Goal: Transaction & Acquisition: Purchase product/service

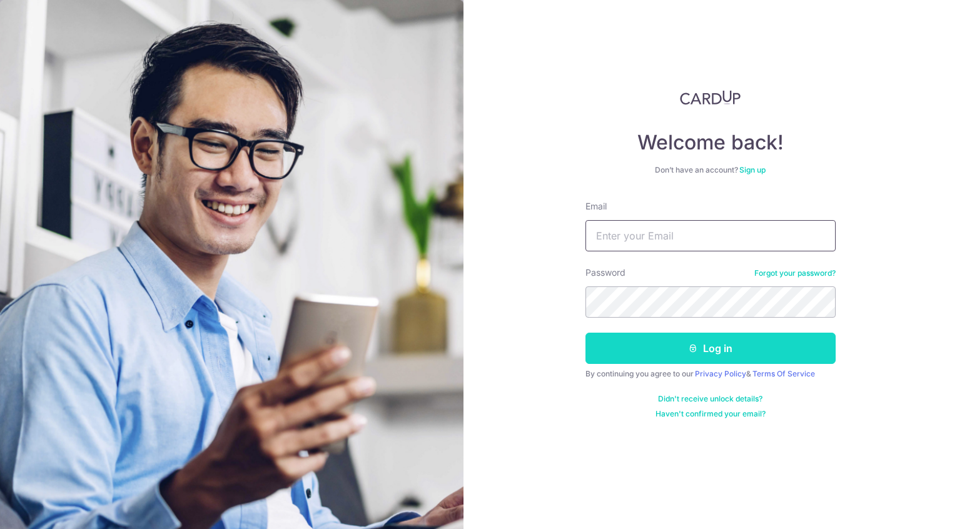
type input "[EMAIL_ADDRESS][DOMAIN_NAME]"
click at [663, 342] on button "Log in" at bounding box center [711, 348] width 250 height 31
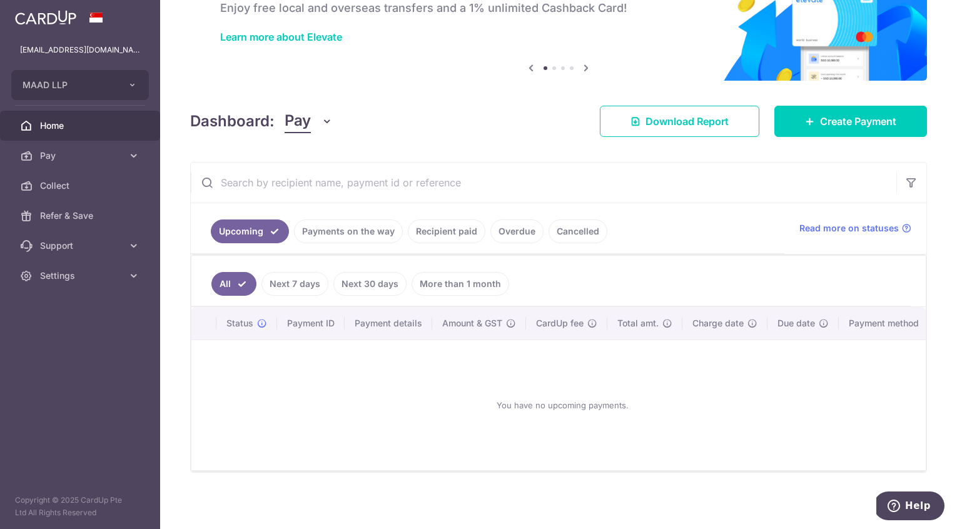
scroll to position [81, 0]
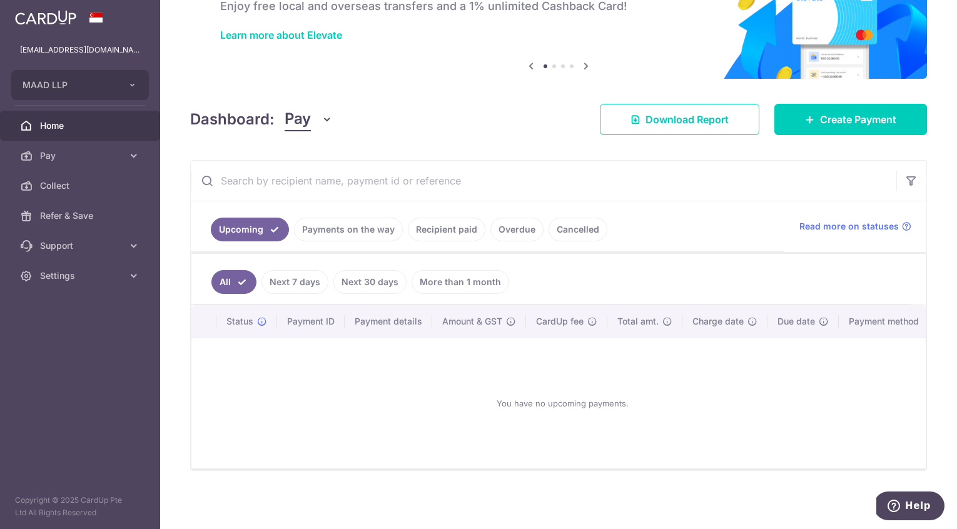
click at [352, 226] on link "Payments on the way" at bounding box center [348, 230] width 109 height 24
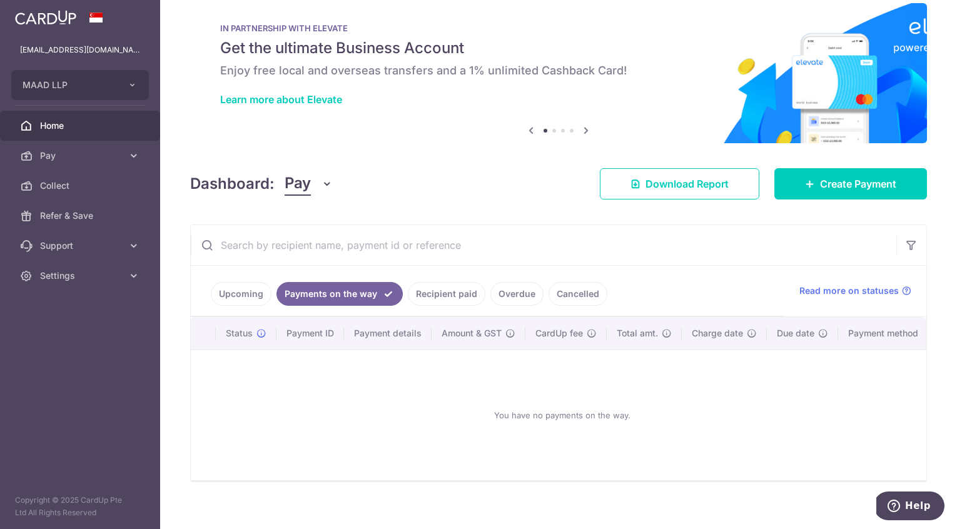
scroll to position [34, 0]
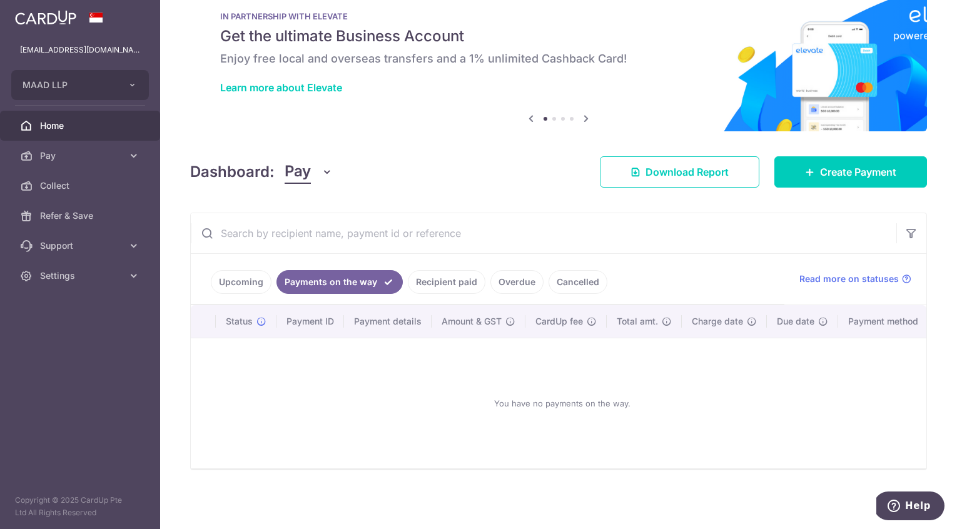
click at [452, 270] on link "Recipient paid" at bounding box center [447, 282] width 78 height 24
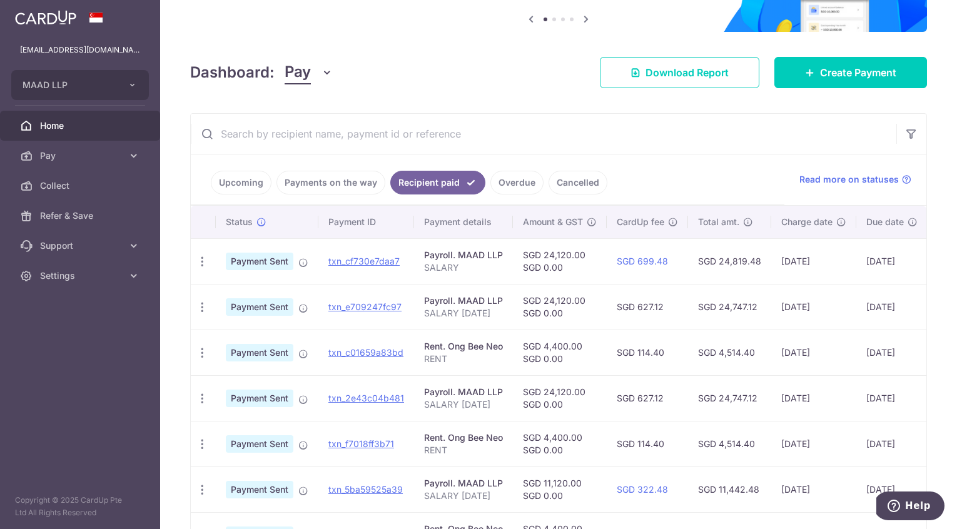
scroll to position [131, 0]
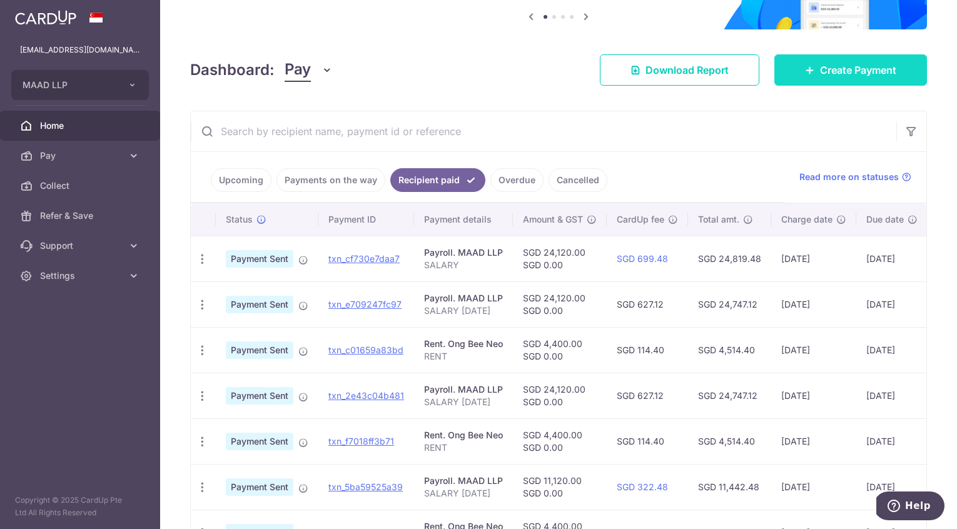
click at [861, 71] on span "Create Payment" at bounding box center [858, 70] width 76 height 15
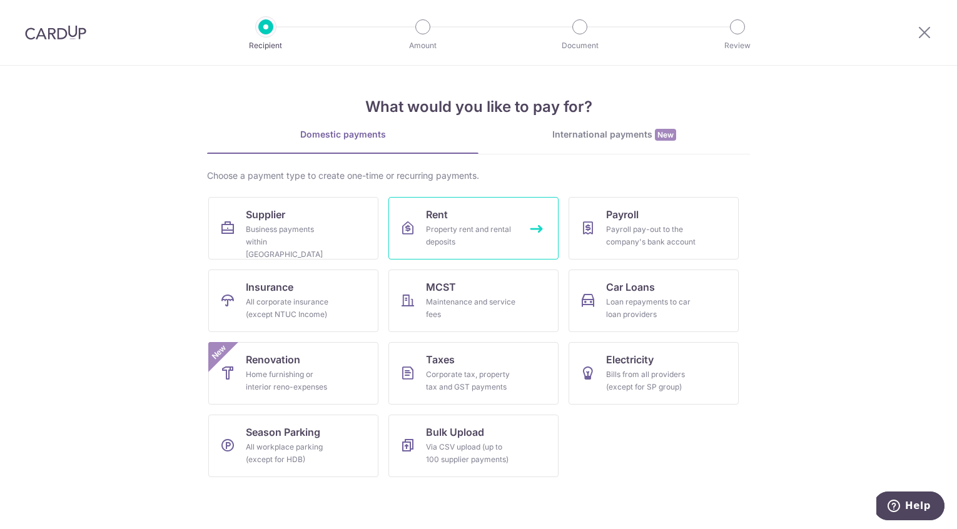
click at [477, 213] on link "Rent Property rent and rental deposits" at bounding box center [474, 228] width 170 height 63
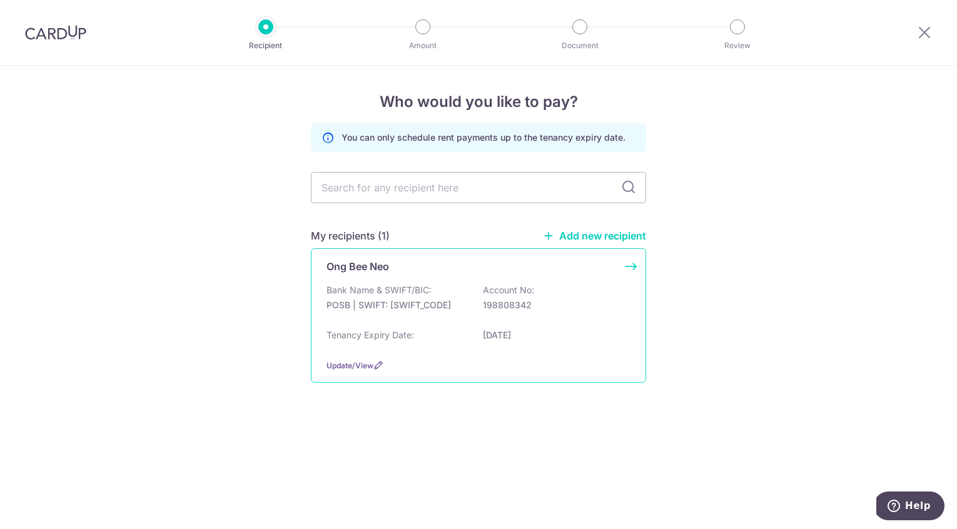
click at [403, 273] on div "Ong Bee Neo Bank Name & SWIFT/BIC: POSB | SWIFT: DBSSSGSGXXX Account No: 198808…" at bounding box center [478, 315] width 335 height 135
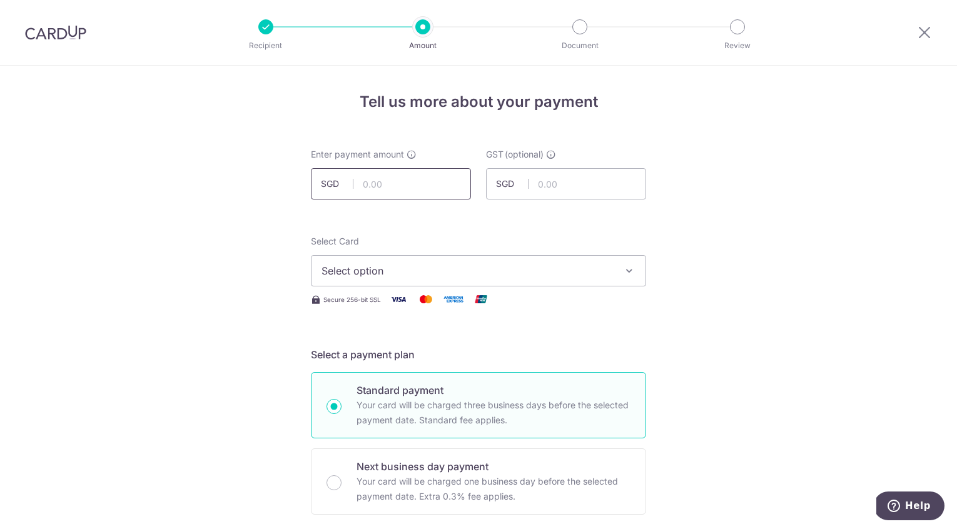
click at [389, 183] on input "text" at bounding box center [391, 183] width 160 height 31
type input "4,900.00"
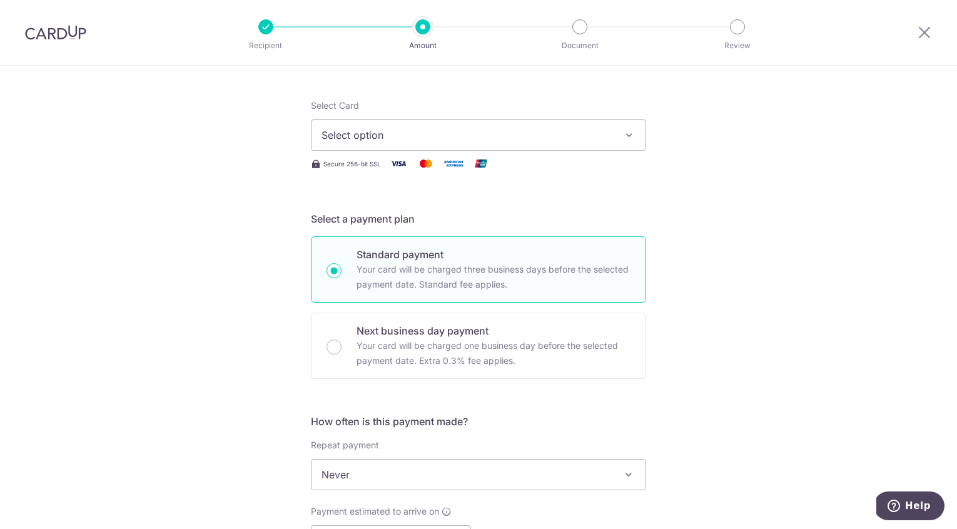
scroll to position [172, 0]
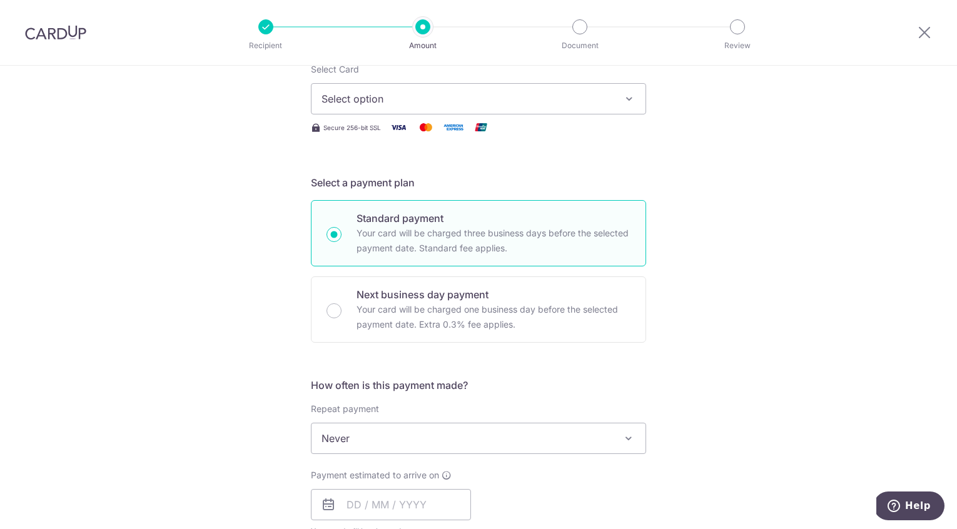
click at [530, 96] on span "Select option" at bounding box center [468, 98] width 292 height 15
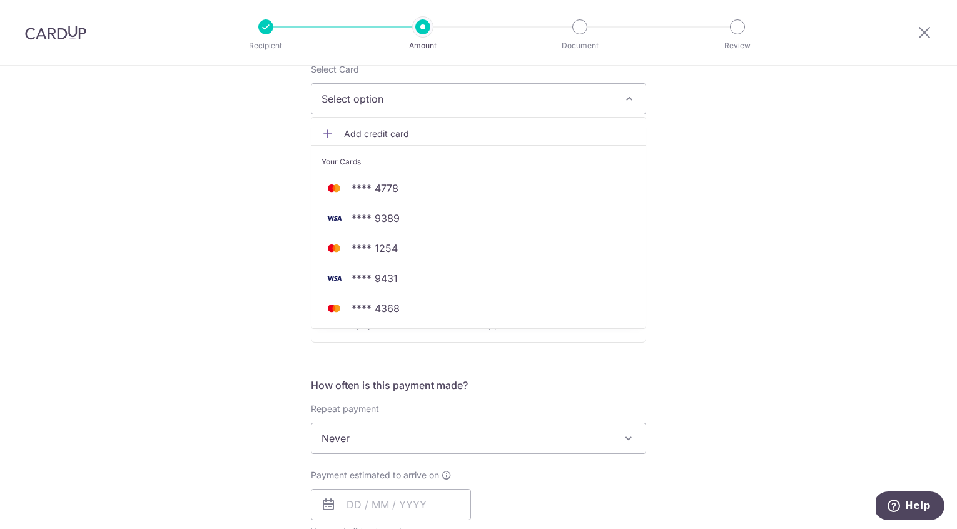
click at [739, 204] on div "Tell us more about your payment Enter payment amount SGD 4,900.00 4900.00 GST (…" at bounding box center [478, 502] width 957 height 1216
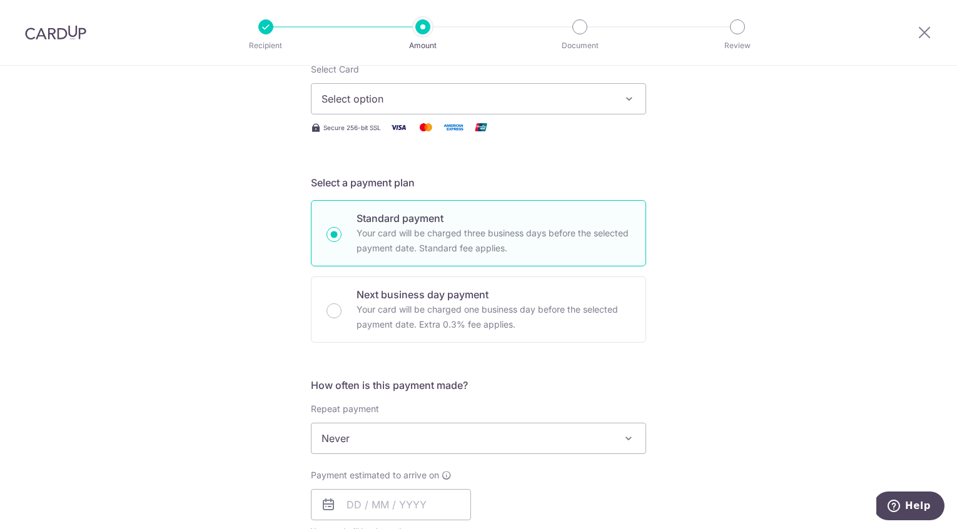
click at [422, 104] on span "Select option" at bounding box center [468, 98] width 292 height 15
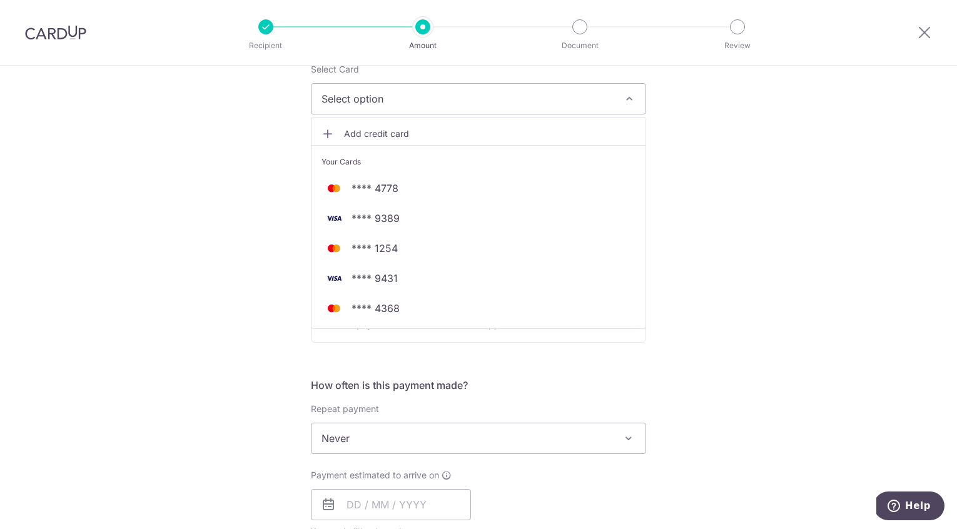
click at [385, 130] on span "Add credit card" at bounding box center [490, 134] width 292 height 13
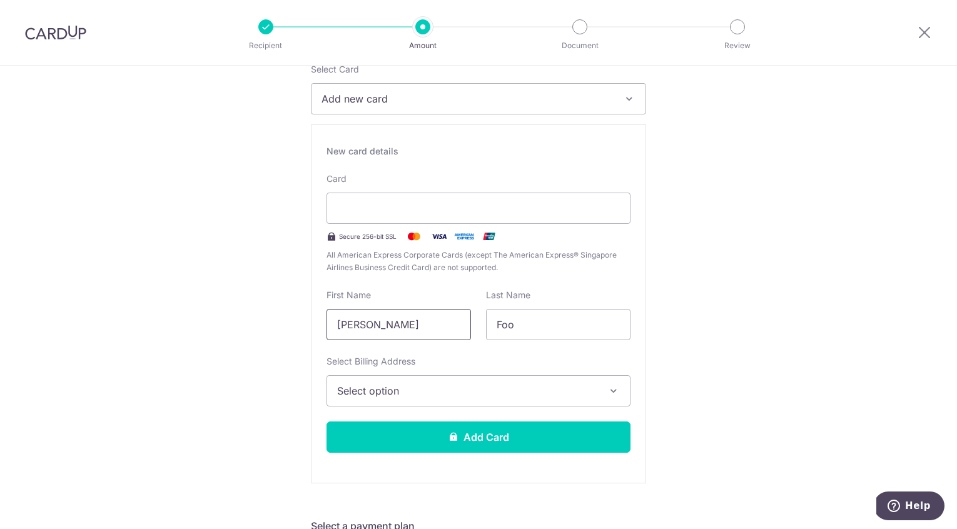
drag, startPoint x: 417, startPoint y: 324, endPoint x: 325, endPoint y: 308, distance: 93.9
click at [327, 309] on input "Ann Shia Aster" at bounding box center [399, 324] width 145 height 31
type input "Aster"
click at [433, 386] on span "Select option" at bounding box center [467, 391] width 260 height 15
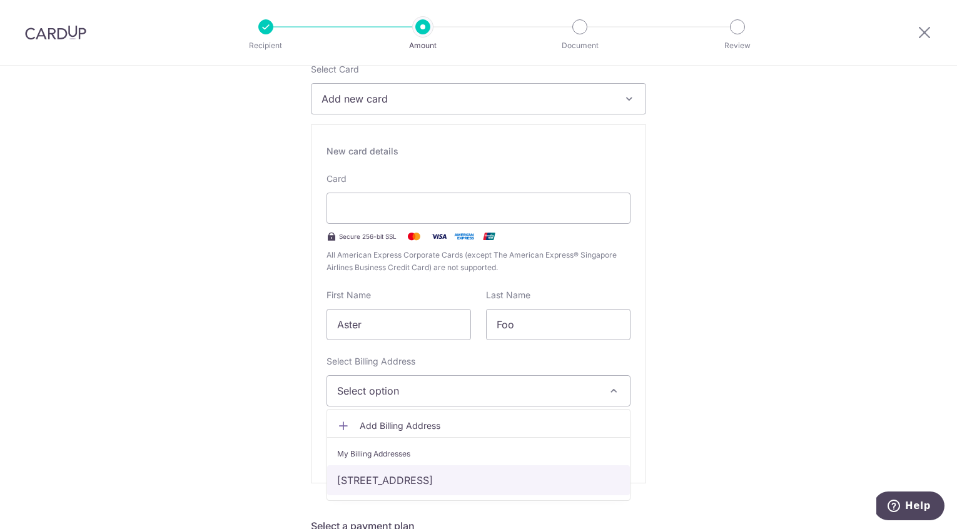
click at [375, 474] on link "26 TOH TUCK RD, Singapore, Singapore-596696" at bounding box center [478, 480] width 303 height 30
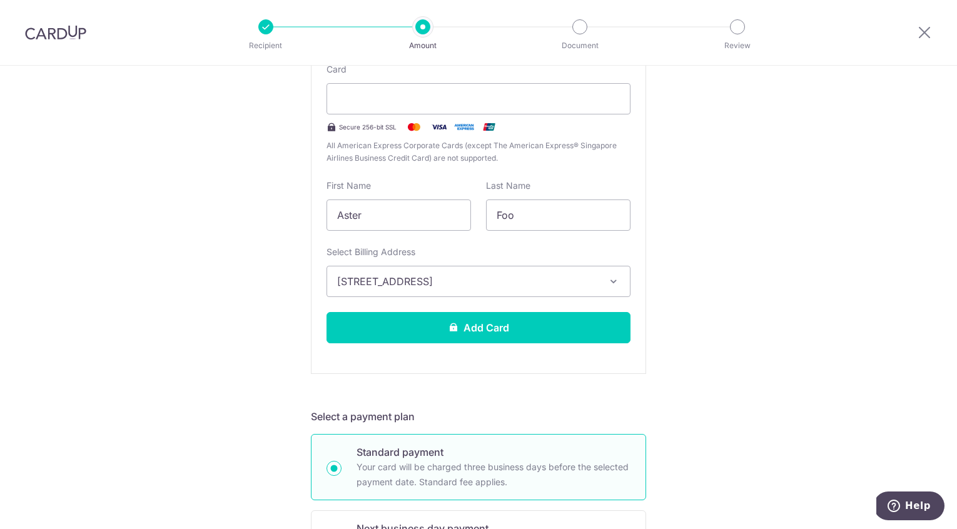
scroll to position [285, 0]
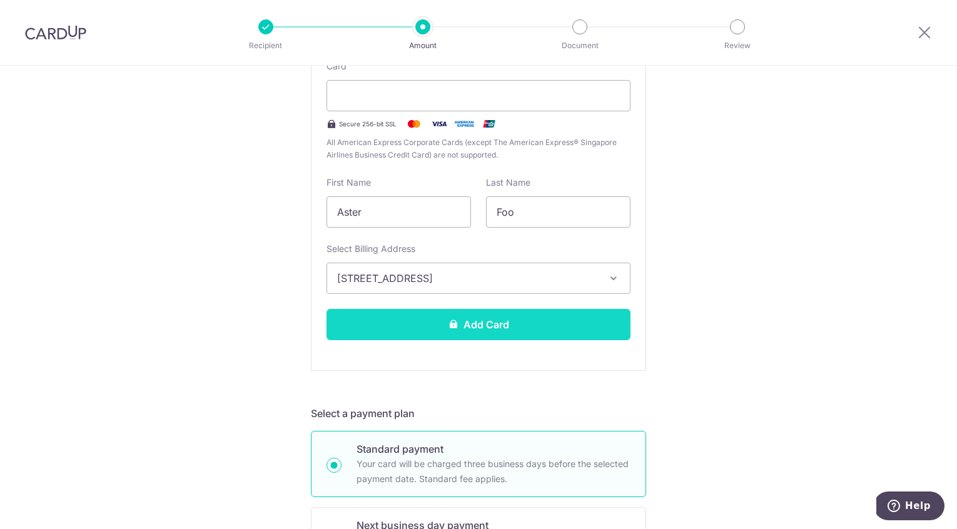
click at [516, 328] on button "Add Card" at bounding box center [479, 324] width 304 height 31
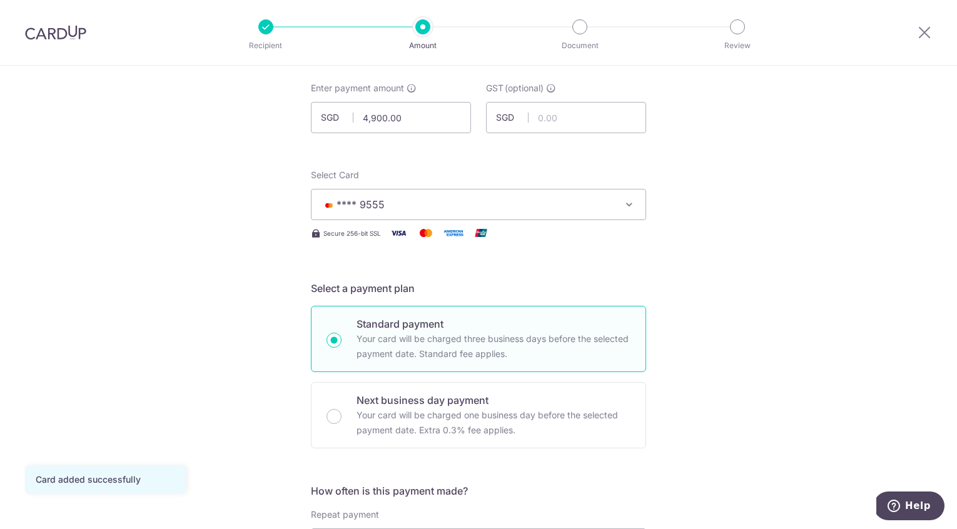
scroll to position [282, 0]
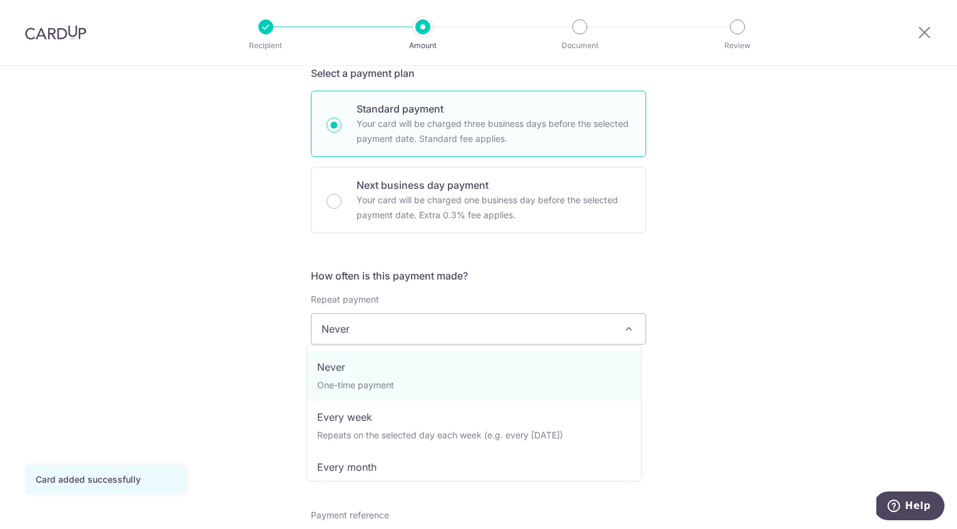
click at [384, 325] on span "Never" at bounding box center [479, 329] width 334 height 30
select select "3"
type input "08/08/2027"
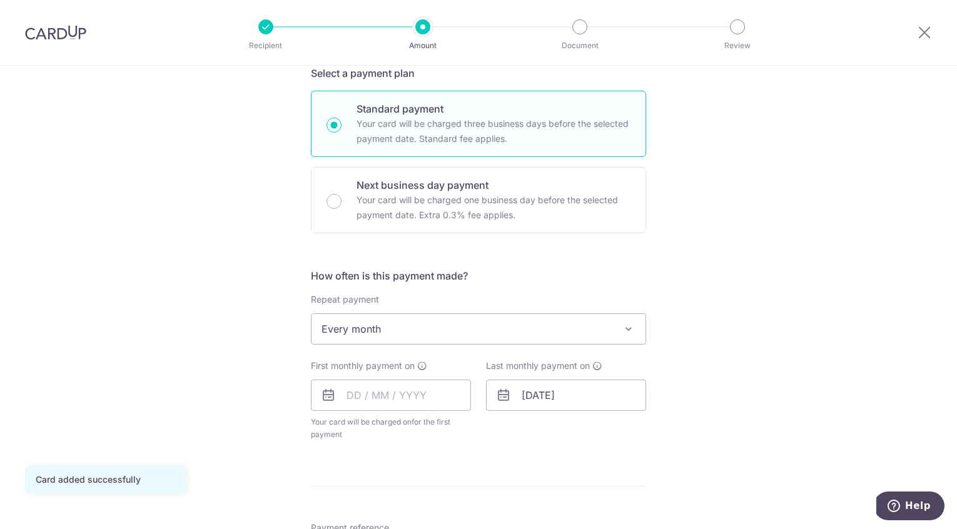
click at [778, 307] on div "Tell us more about your payment Enter payment amount SGD 4,900.00 4900.00 GST (…" at bounding box center [478, 398] width 957 height 1228
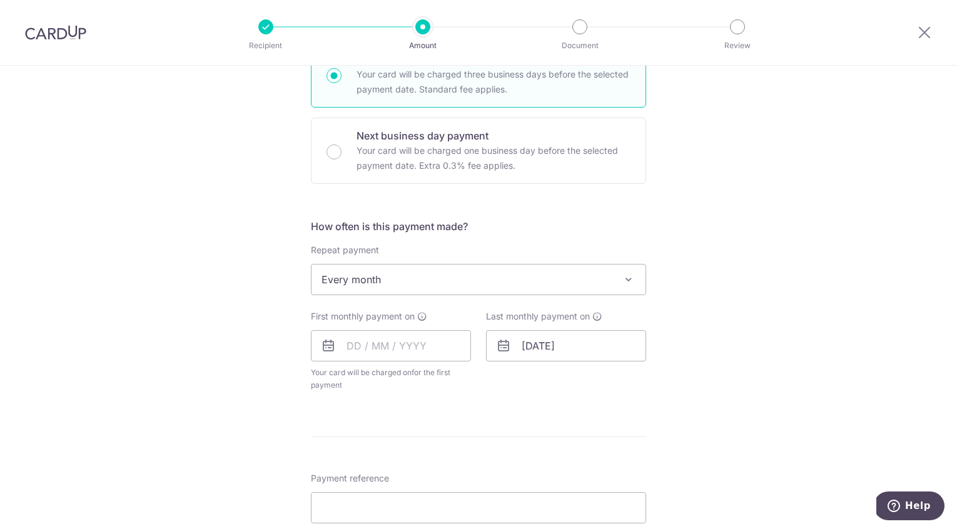
scroll to position [405, 0]
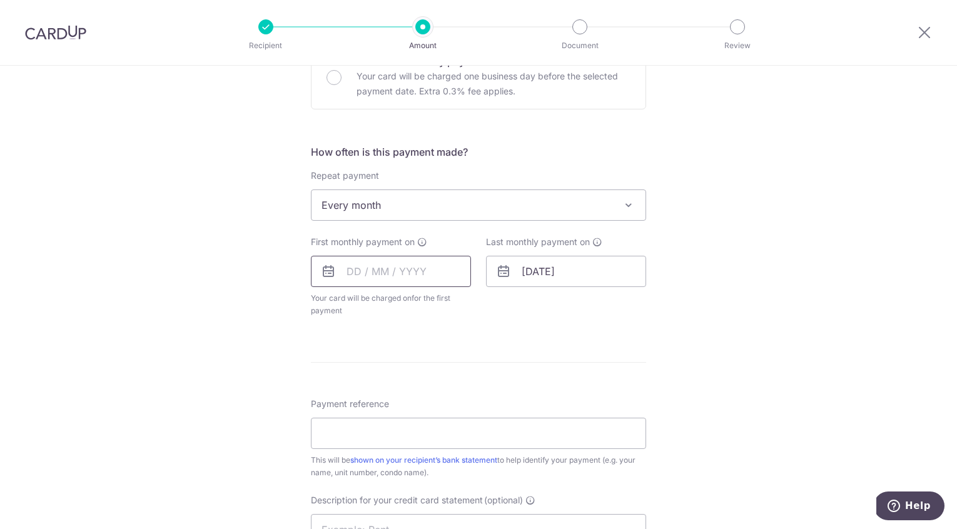
click at [355, 270] on input "text" at bounding box center [391, 271] width 160 height 31
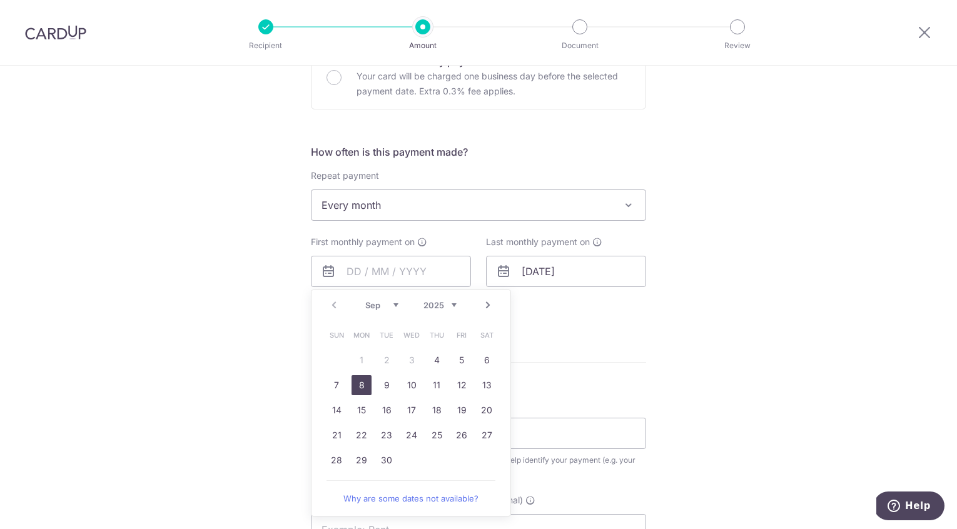
click at [355, 387] on link "8" at bounding box center [362, 385] width 20 height 20
type input "08/09/2025"
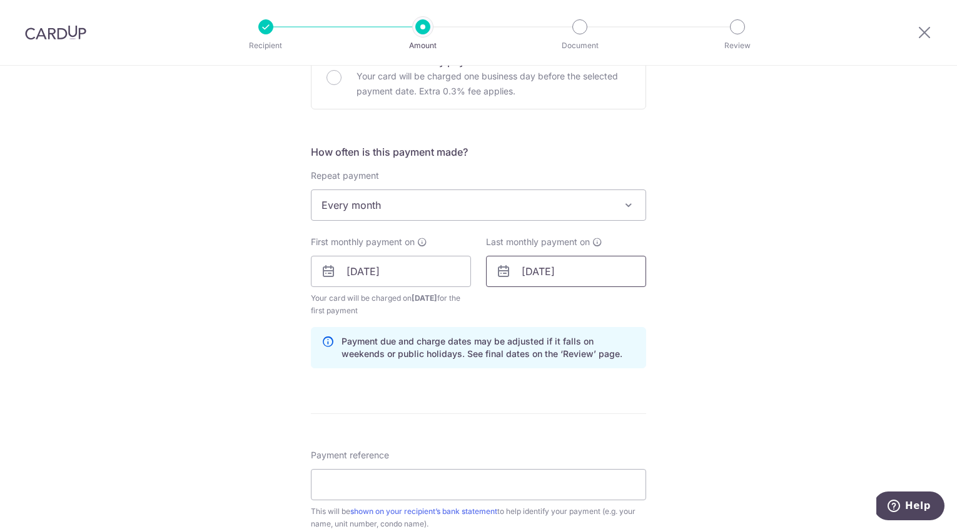
click at [548, 273] on input "08/08/2027" at bounding box center [566, 271] width 160 height 31
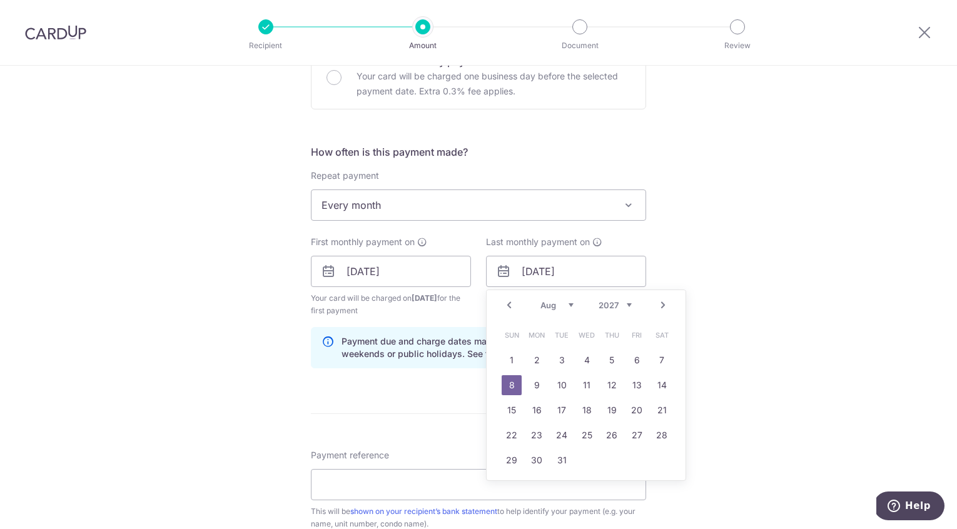
click at [570, 304] on div "Jan Feb Mar Apr May Jun Jul Aug Sep Oct Nov Dec 2025 2026 2027 2028 2029 2030 2…" at bounding box center [586, 305] width 91 height 11
click at [562, 302] on select "Jan Feb Mar Apr May Jun Jul Aug Sep Oct Nov Dec" at bounding box center [557, 305] width 33 height 10
click at [736, 302] on div "Tell us more about your payment Enter payment amount SGD 4,900.00 4900.00 GST (…" at bounding box center [478, 299] width 957 height 1279
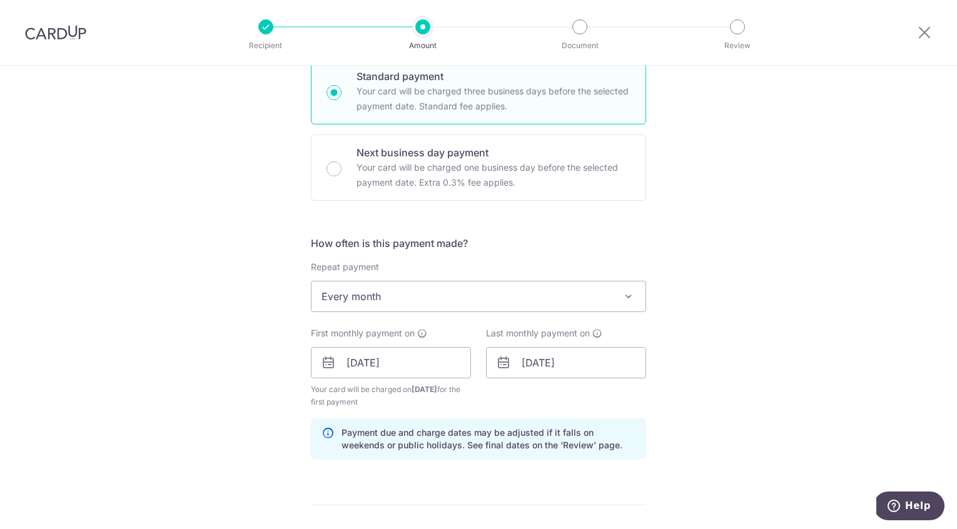
scroll to position [313, 0]
click at [545, 292] on span "Every month" at bounding box center [479, 298] width 334 height 30
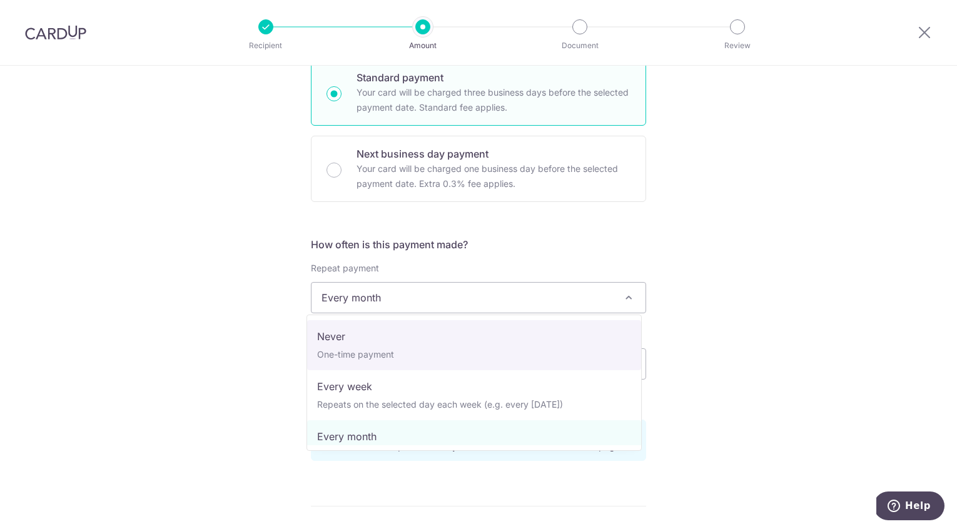
select select "1"
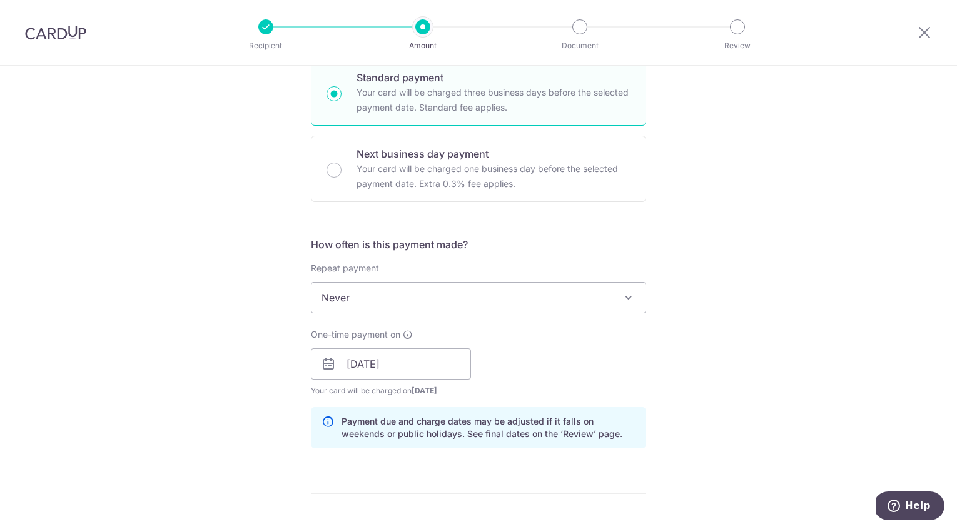
click at [731, 308] on div "Tell us more about your payment Enter payment amount SGD 4,900.00 4900.00 GST (…" at bounding box center [478, 386] width 957 height 1267
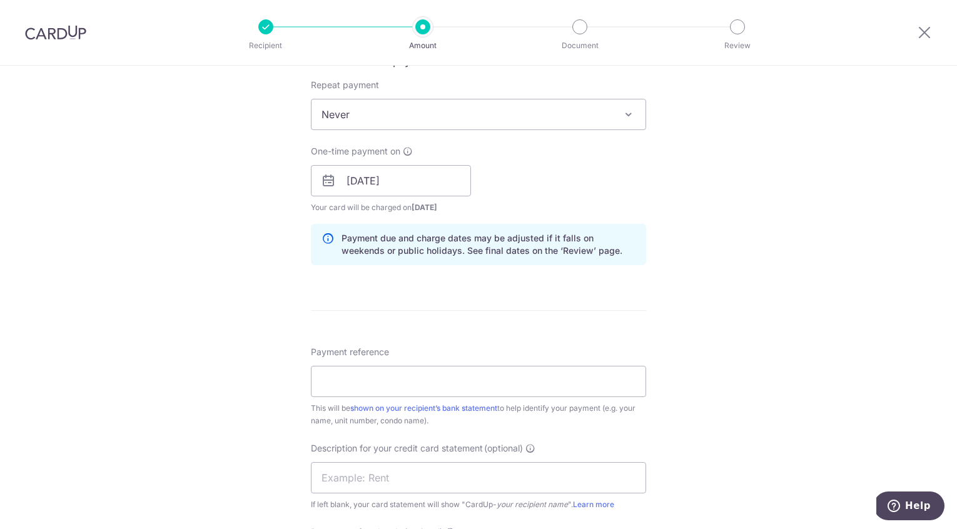
scroll to position [497, 0]
click at [389, 175] on input "08/09/2025" at bounding box center [391, 179] width 160 height 31
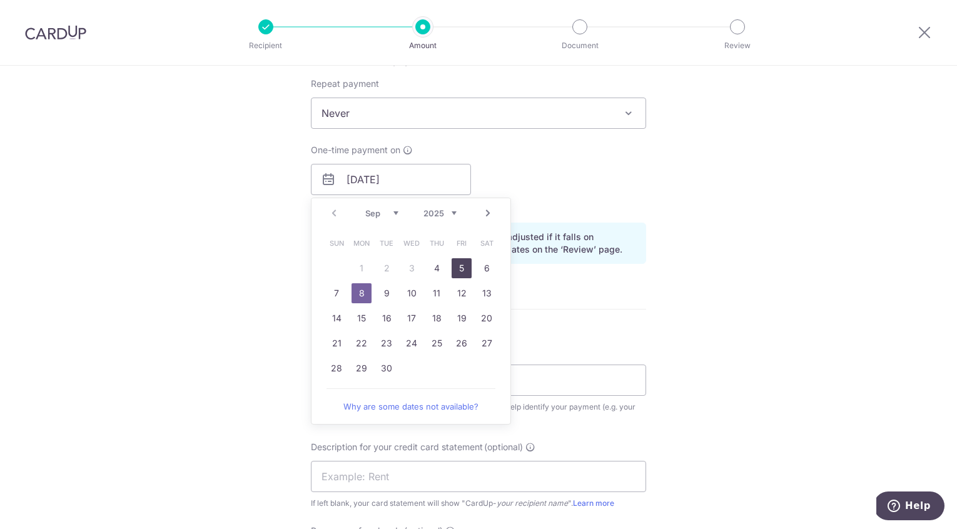
click at [458, 267] on link "5" at bounding box center [462, 268] width 20 height 20
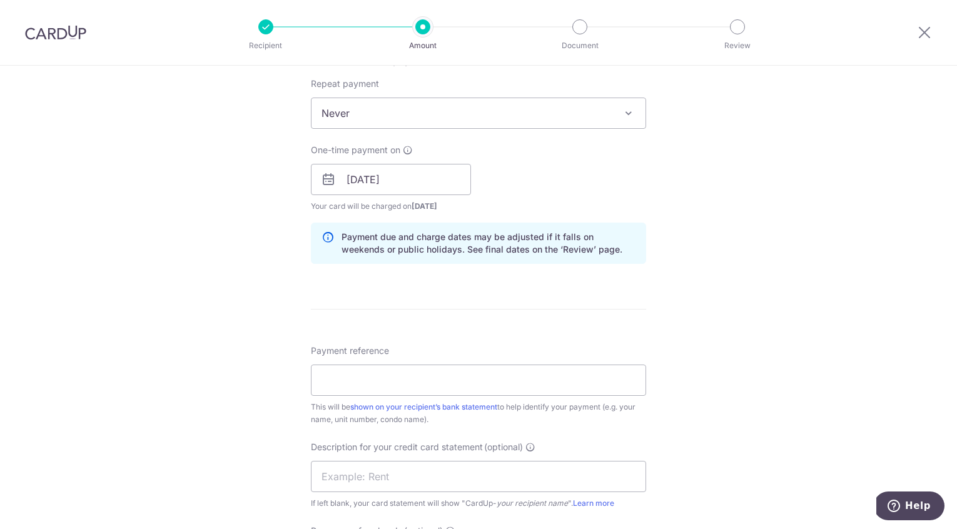
click at [706, 243] on div "Tell us more about your payment Enter payment amount SGD 4,900.00 4900.00 GST (…" at bounding box center [478, 201] width 957 height 1267
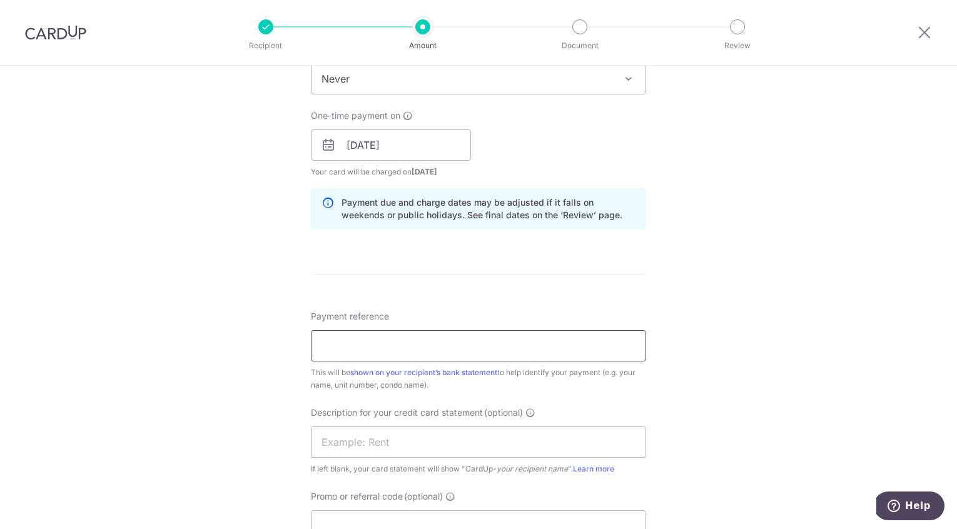
scroll to position [531, 0]
click at [394, 153] on input "05/09/2025" at bounding box center [391, 146] width 160 height 31
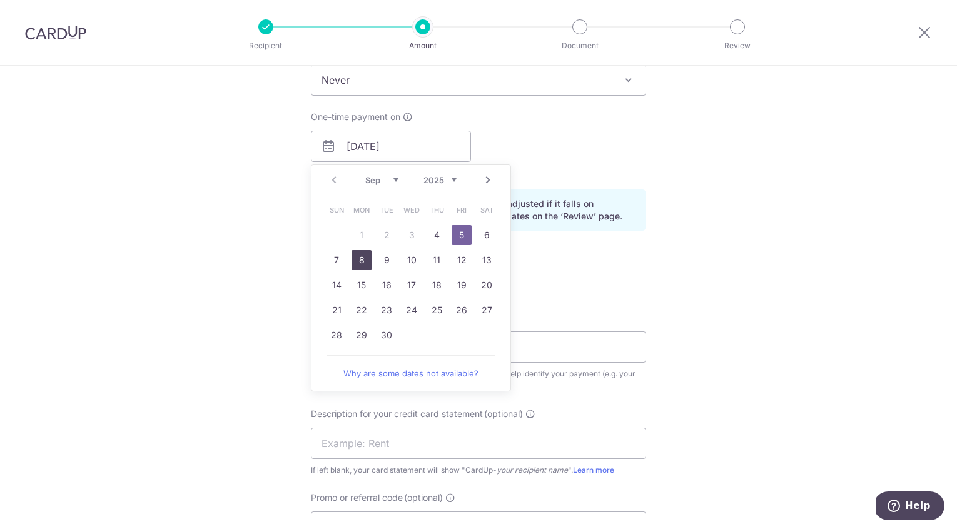
click at [357, 256] on link "8" at bounding box center [362, 260] width 20 height 20
type input "08/09/2025"
click at [848, 238] on div "Tell us more about your payment Enter payment amount SGD 4,900.00 4900.00 GST (…" at bounding box center [478, 168] width 957 height 1267
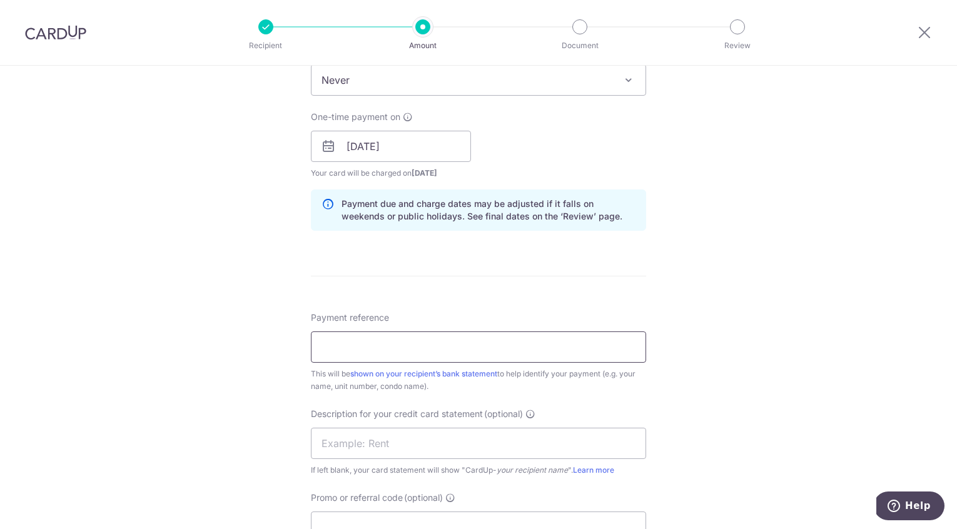
click at [420, 337] on input "Payment reference" at bounding box center [478, 347] width 335 height 31
type input "RENT SEP25"
click at [733, 273] on div "Tell us more about your payment Enter payment amount SGD 4,900.00 4900.00 GST (…" at bounding box center [478, 168] width 957 height 1267
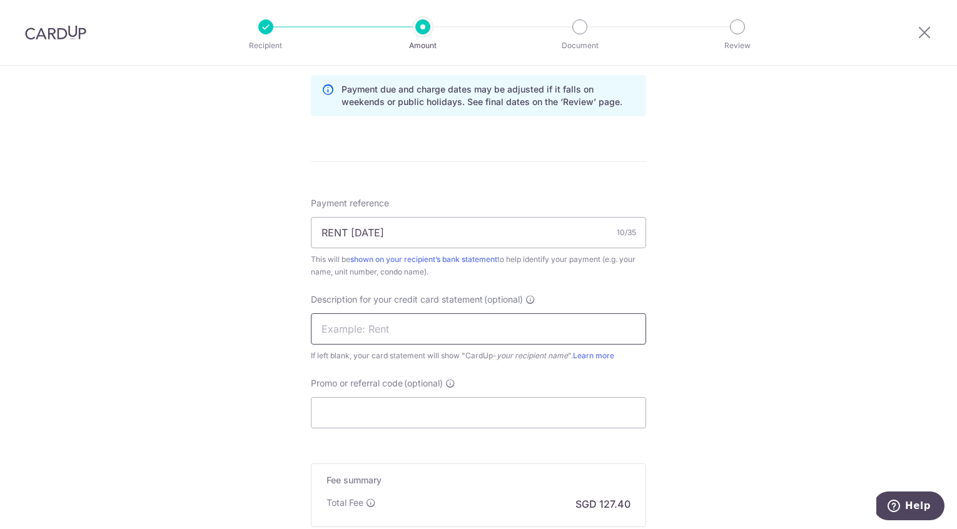
click at [437, 322] on input "text" at bounding box center [478, 328] width 335 height 31
type input "RENT SEP25"
click at [755, 298] on div "Tell us more about your payment Enter payment amount SGD 4,900.00 4900.00 GST (…" at bounding box center [478, 54] width 957 height 1267
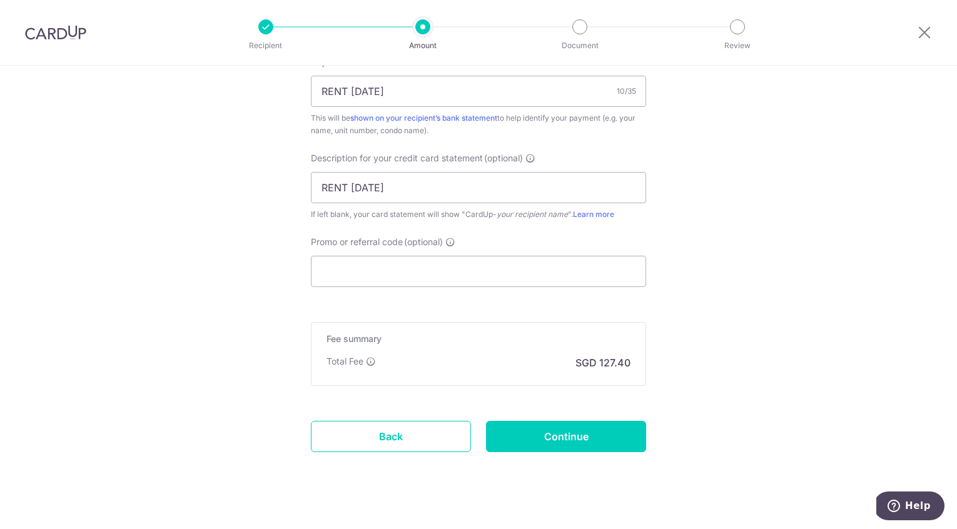
scroll to position [800, 0]
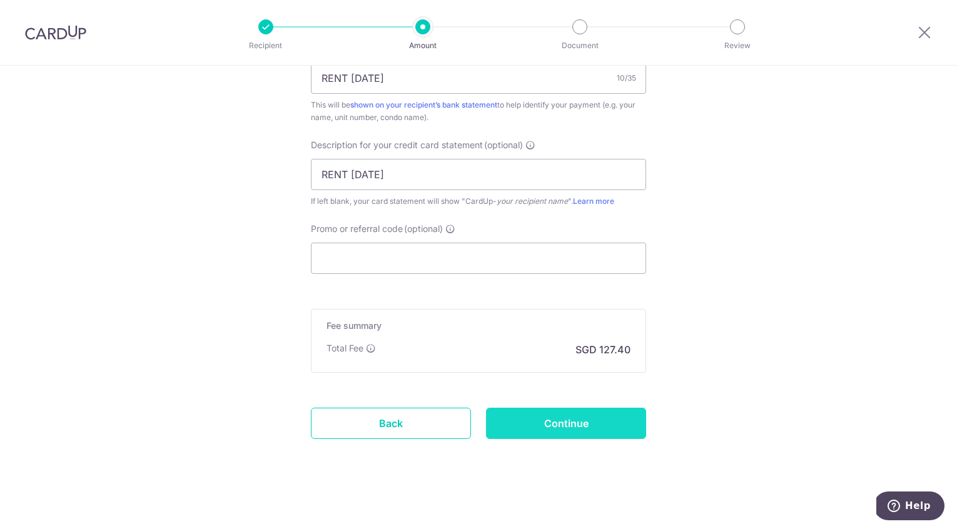
click at [567, 422] on input "Continue" at bounding box center [566, 423] width 160 height 31
type input "Create Schedule"
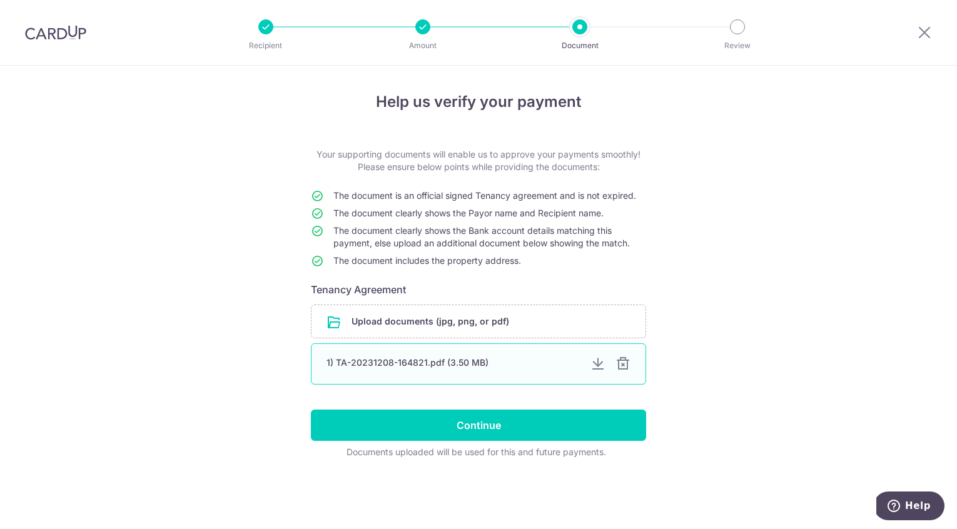
click at [626, 367] on div at bounding box center [623, 364] width 15 height 15
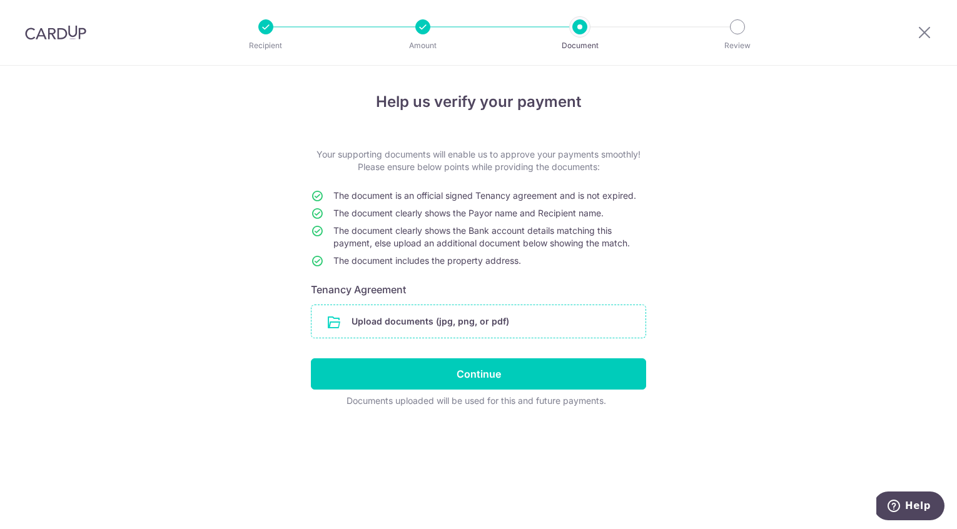
click at [475, 322] on input "file" at bounding box center [479, 321] width 334 height 33
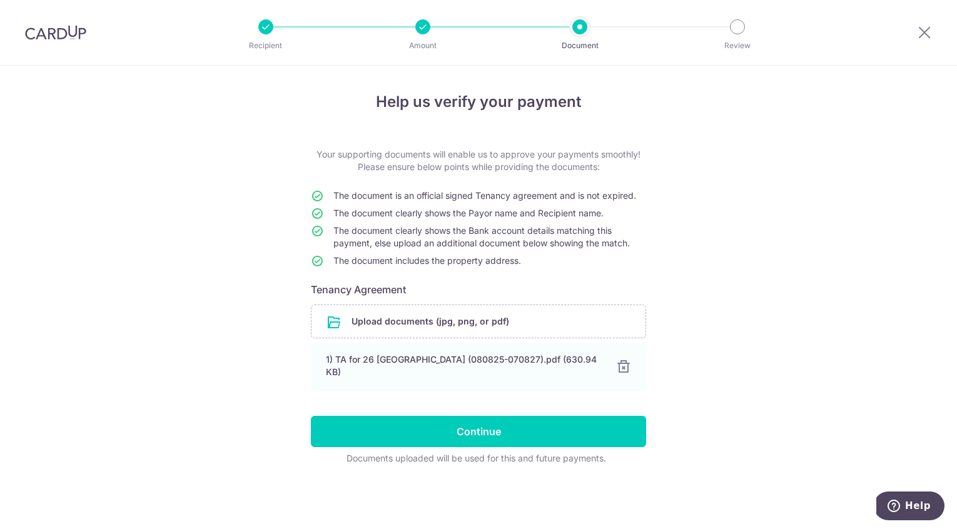
click at [738, 233] on div "Help us verify your payment Your supporting documents will enable us to approve…" at bounding box center [478, 298] width 957 height 464
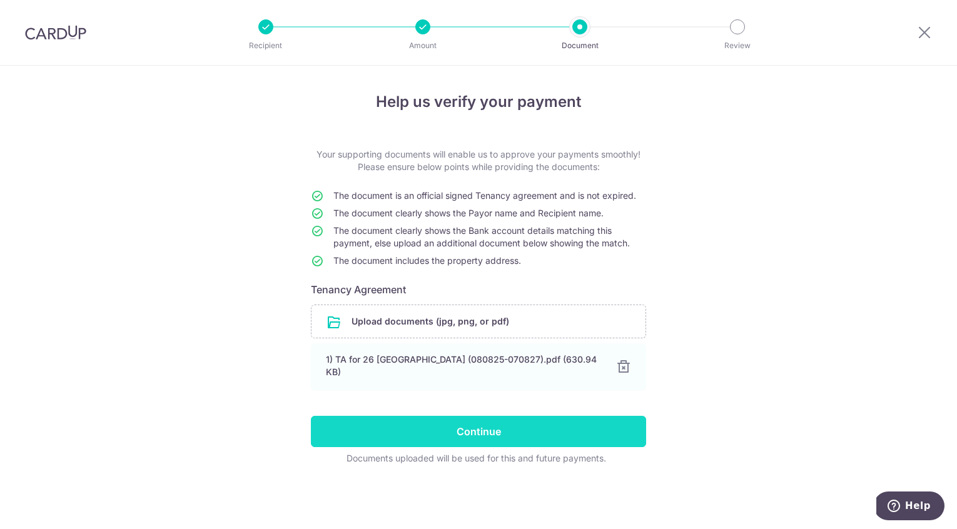
click at [487, 425] on input "Continue" at bounding box center [478, 431] width 335 height 31
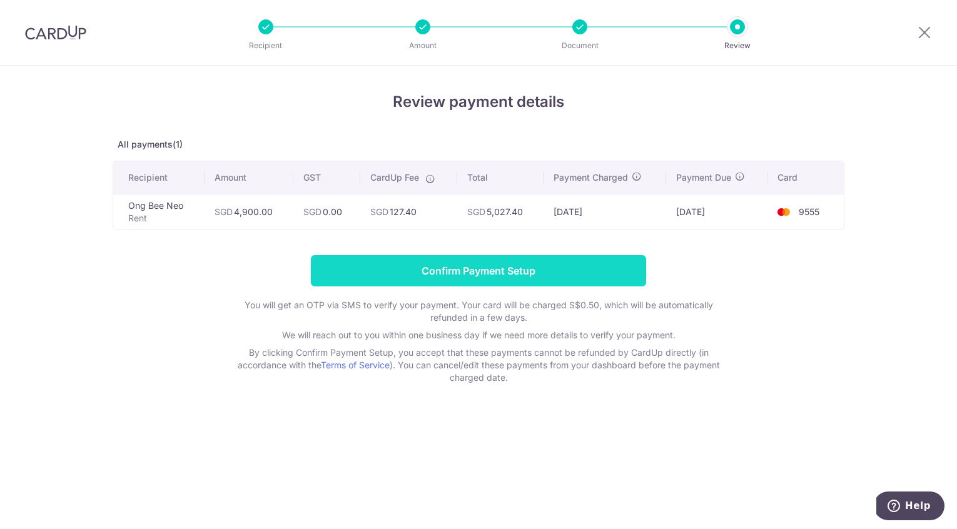
click at [572, 267] on input "Confirm Payment Setup" at bounding box center [478, 270] width 335 height 31
